Goal: Complete Application Form: Complete application form

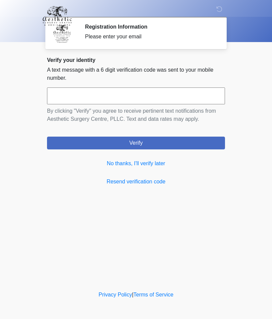
click at [160, 163] on link "No thanks, I'll verify later" at bounding box center [136, 163] width 178 height 8
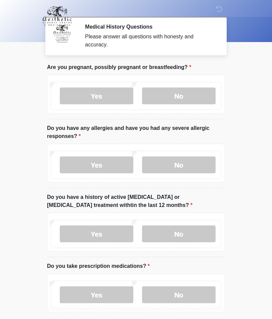
click at [187, 95] on label "No" at bounding box center [179, 95] width 74 height 17
click at [181, 170] on label "No" at bounding box center [179, 164] width 74 height 17
click at [168, 240] on label "No" at bounding box center [179, 233] width 74 height 17
click at [188, 234] on label "No" at bounding box center [179, 233] width 74 height 17
click at [98, 296] on label "Yes" at bounding box center [97, 294] width 74 height 17
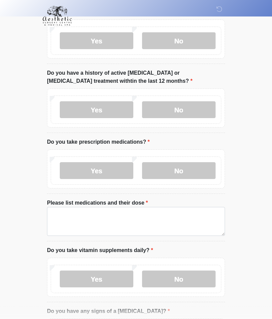
scroll to position [124, 0]
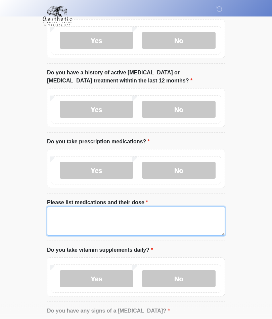
click at [65, 217] on textarea "Please list medications and their dose" at bounding box center [136, 221] width 178 height 29
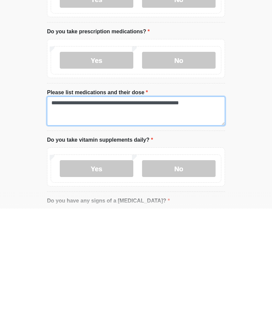
type textarea "**********"
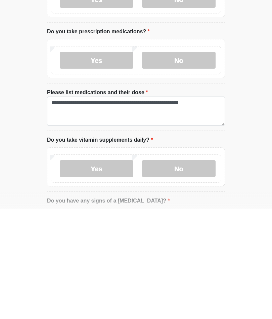
click at [119, 270] on label "Yes" at bounding box center [97, 278] width 74 height 17
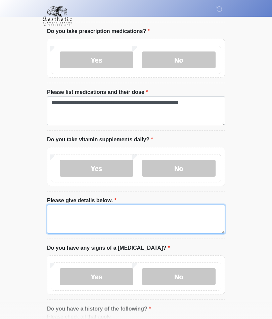
click at [98, 216] on textarea "Please give details below." at bounding box center [136, 218] width 178 height 29
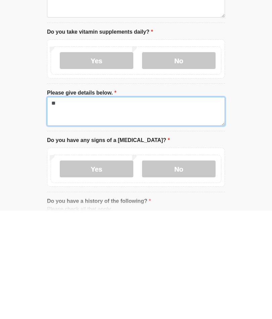
type textarea "*"
type textarea "**********"
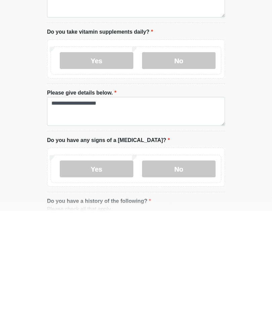
click at [178, 268] on label "No" at bounding box center [179, 276] width 74 height 17
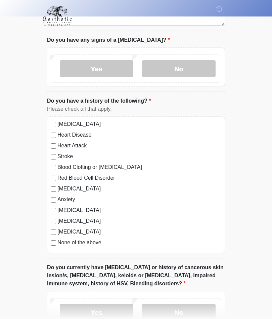
scroll to position [442, 0]
click at [105, 210] on label "Autoimmune Disorder" at bounding box center [139, 210] width 164 height 8
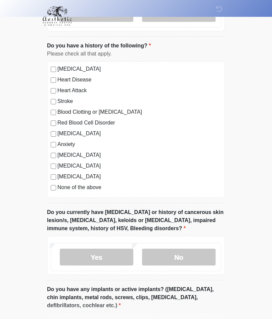
scroll to position [498, 0]
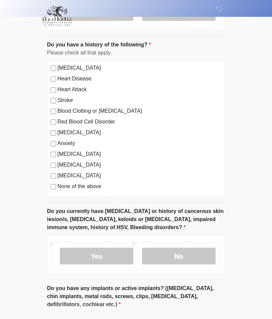
click at [178, 261] on label "No" at bounding box center [179, 255] width 74 height 17
click at [180, 252] on label "No" at bounding box center [179, 255] width 74 height 17
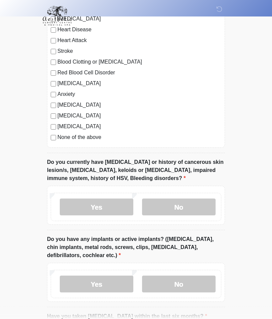
scroll to position [547, 0]
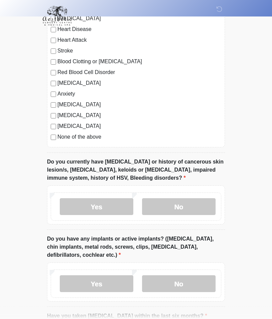
click at [105, 284] on label "Yes" at bounding box center [97, 283] width 74 height 17
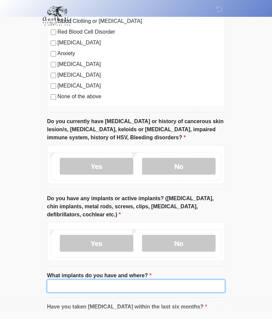
click at [72, 290] on input "What implants do you have and where?" at bounding box center [136, 285] width 178 height 13
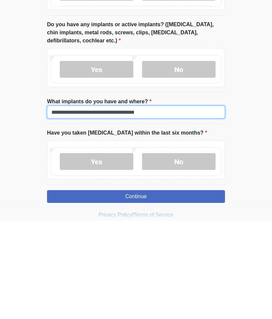
type input "**********"
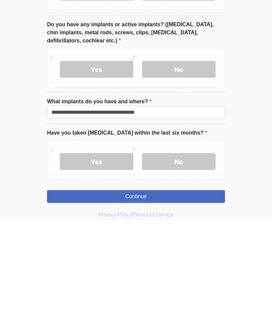
click at [185, 251] on label "No" at bounding box center [179, 259] width 74 height 17
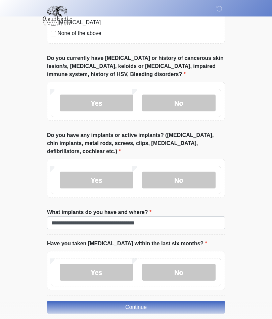
click at [142, 307] on button "Continue" at bounding box center [136, 307] width 178 height 13
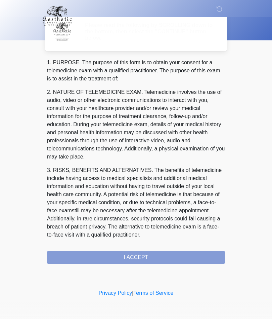
scroll to position [0, 0]
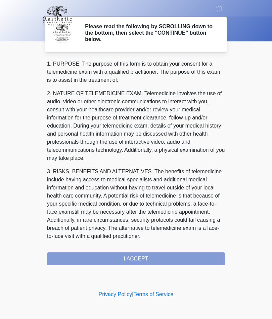
click at [144, 262] on div "1. PURPOSE. The purpose of this form is to obtain your consent for a telemedici…" at bounding box center [136, 162] width 178 height 205
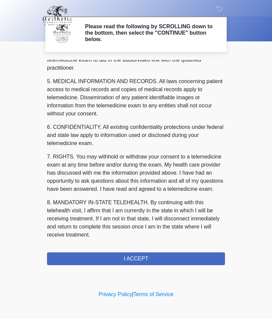
scroll to position [214, 0]
click at [148, 259] on button "I ACCEPT" at bounding box center [136, 258] width 178 height 13
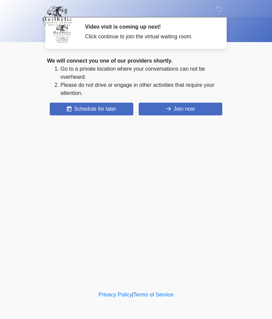
click at [188, 110] on button "Join now" at bounding box center [181, 108] width 84 height 13
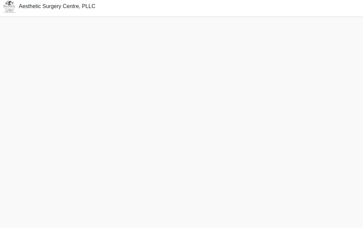
scroll to position [2, 0]
